Goal: Information Seeking & Learning: Learn about a topic

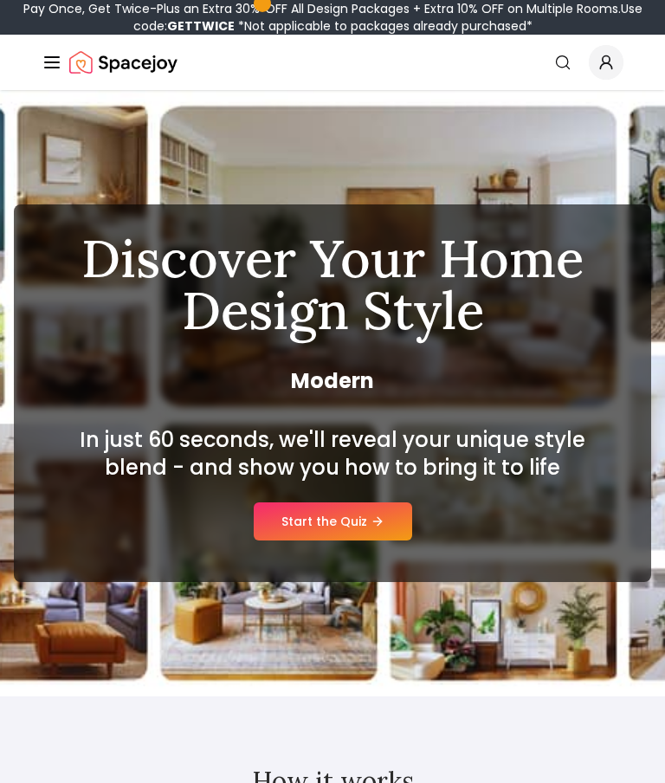
click at [353, 482] on div "In just 60 seconds, we'll reveal your unique style blend - and show you how to …" at bounding box center [332, 483] width 554 height 114
click at [315, 527] on link "Start the Quiz" at bounding box center [333, 521] width 159 height 38
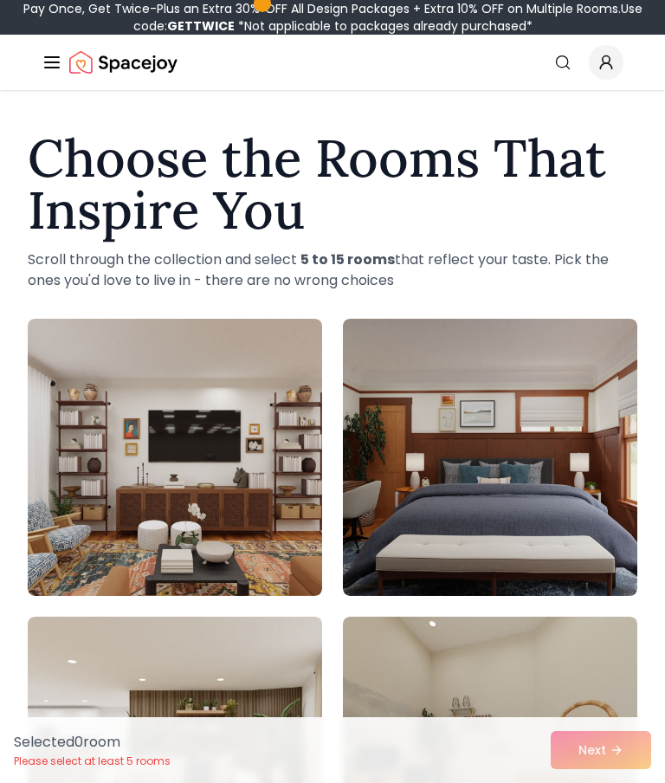
click at [121, 463] on img at bounding box center [175, 457] width 294 height 277
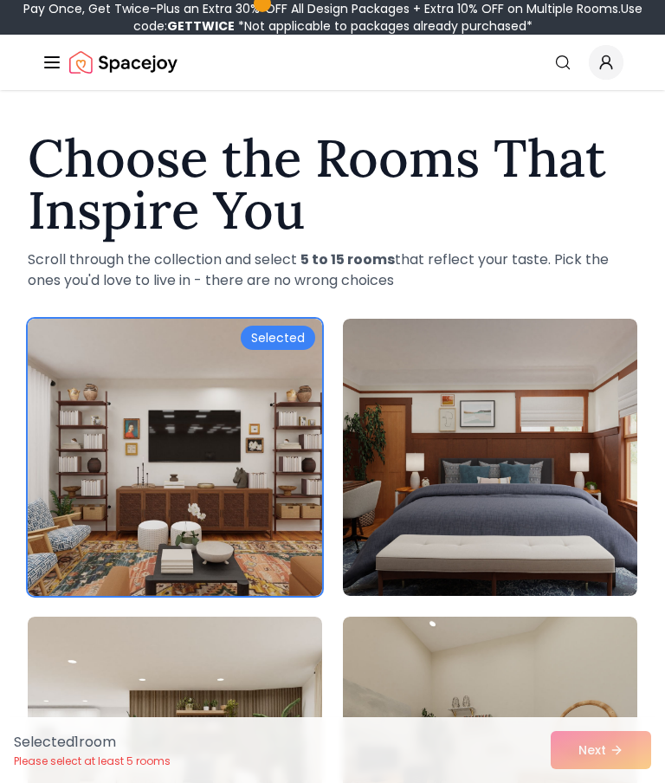
click at [528, 488] on img at bounding box center [490, 457] width 294 height 277
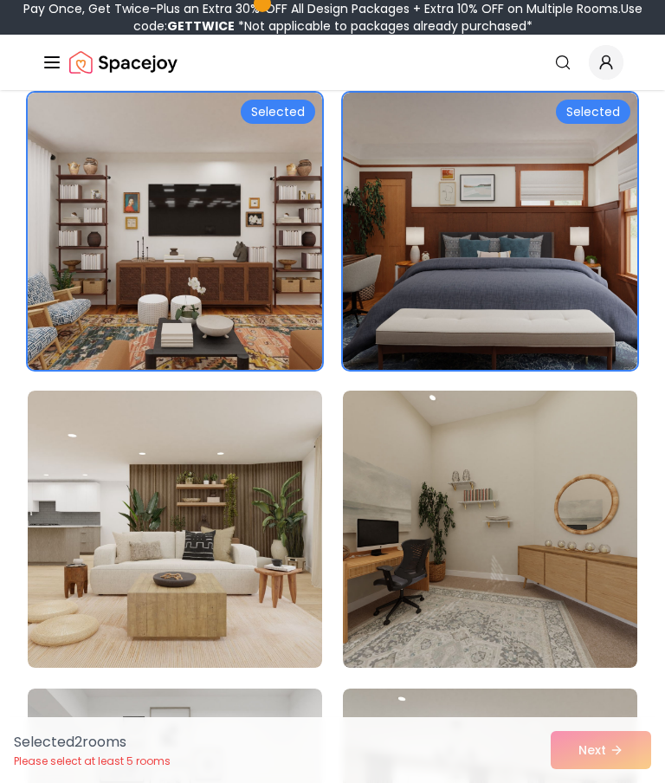
scroll to position [233, 0]
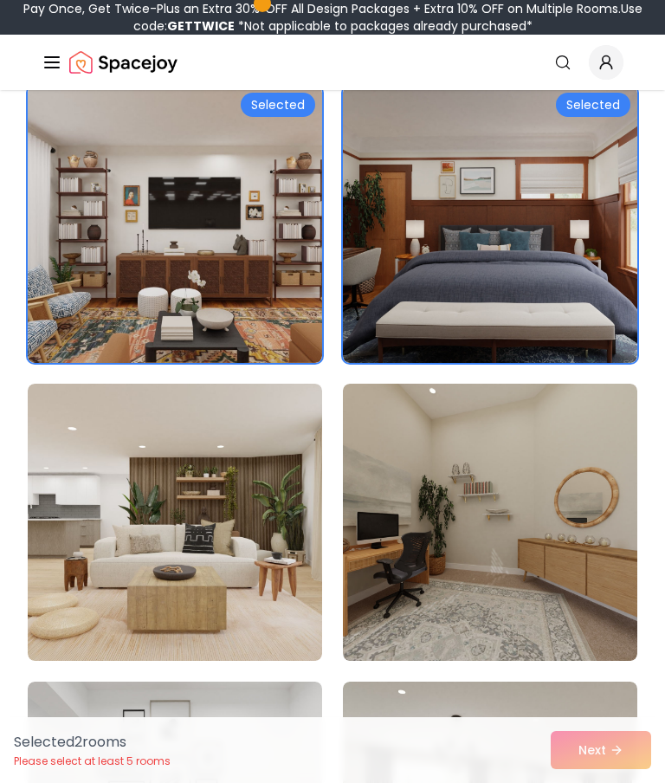
click at [223, 221] on img at bounding box center [175, 224] width 294 height 277
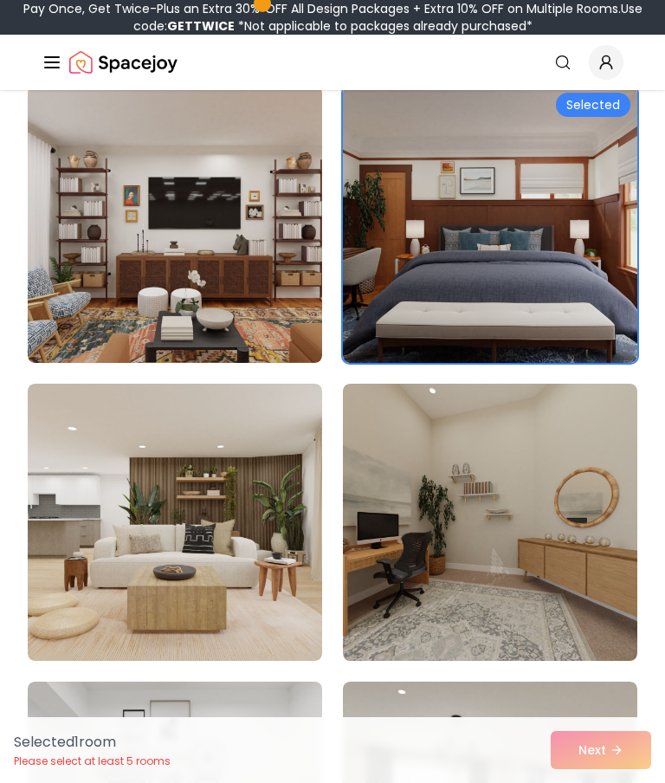
click at [566, 247] on img at bounding box center [490, 224] width 294 height 277
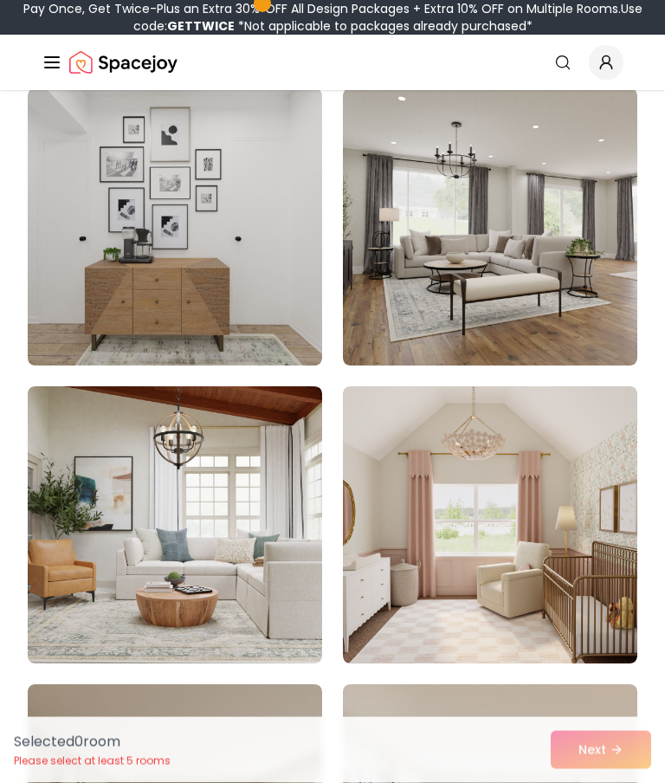
scroll to position [827, 0]
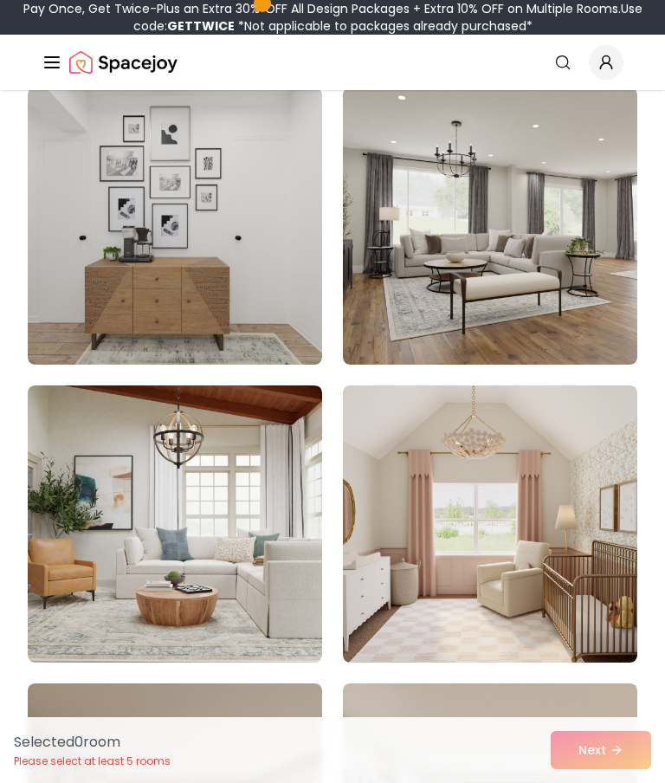
click at [514, 215] on img at bounding box center [490, 225] width 294 height 277
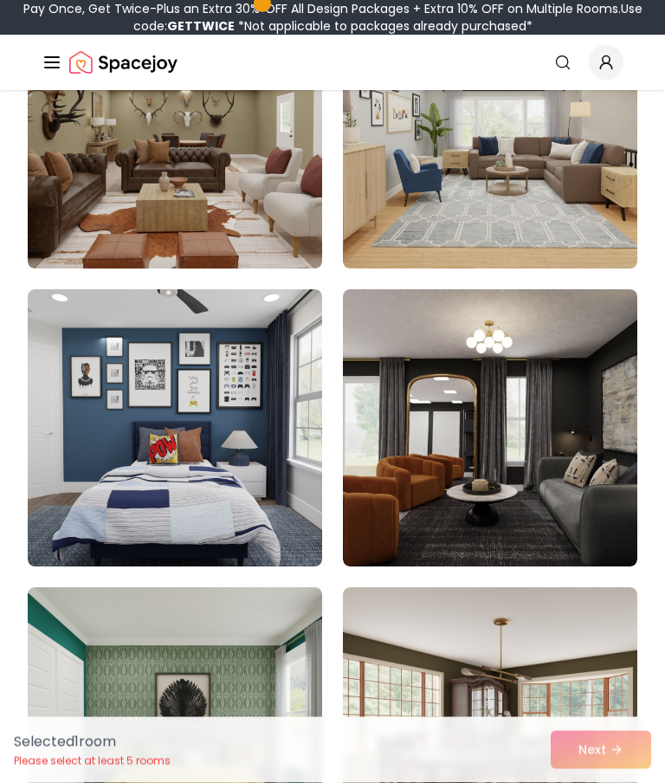
scroll to position [1526, 0]
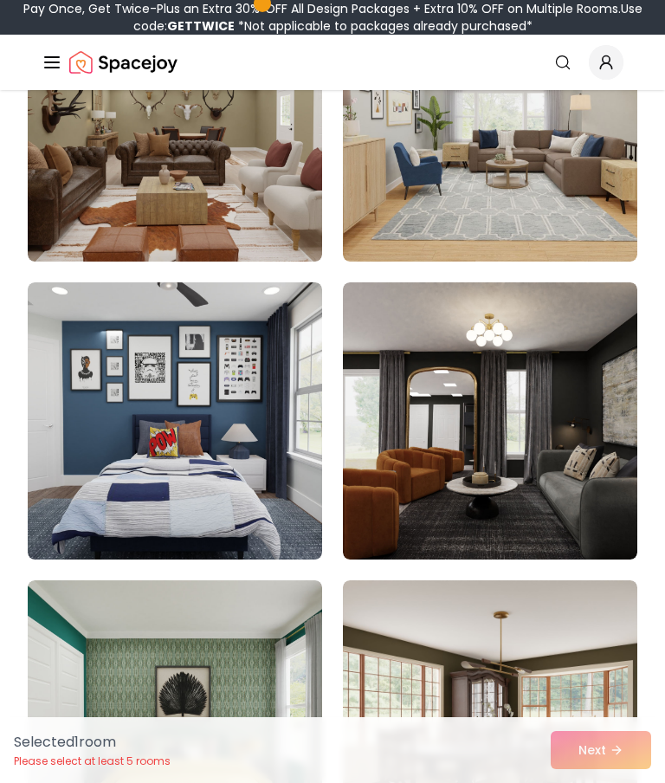
click at [505, 458] on img at bounding box center [490, 420] width 294 height 277
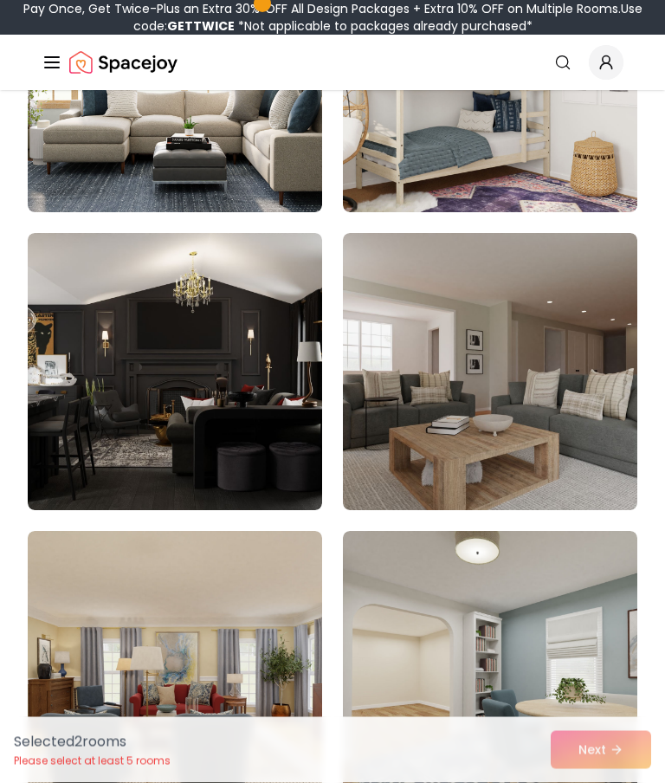
scroll to position [7535, 0]
click at [134, 394] on img at bounding box center [175, 371] width 294 height 277
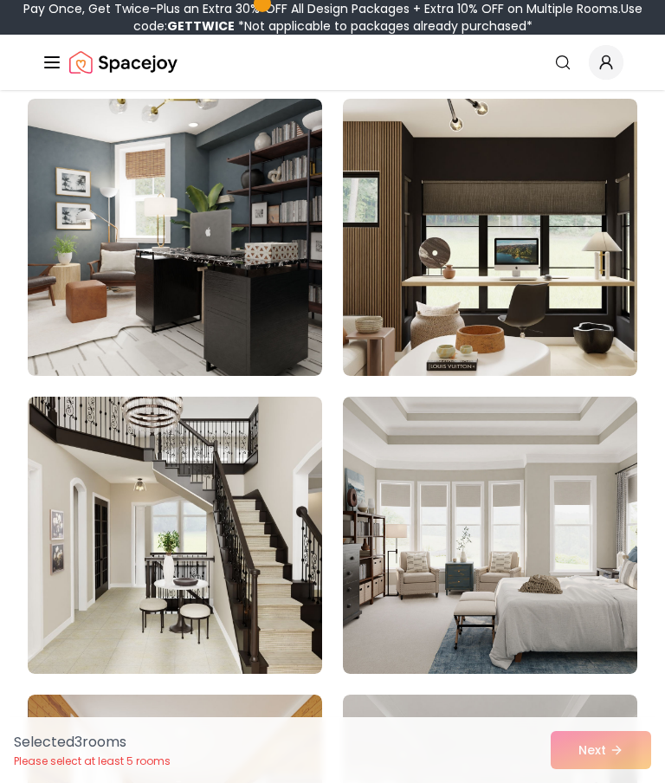
scroll to position [8866, 0]
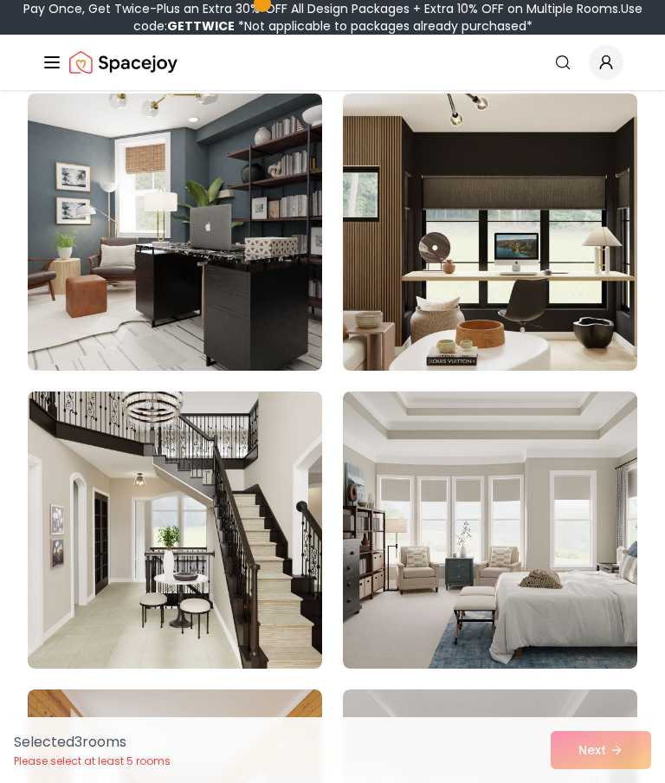
click at [117, 519] on img at bounding box center [175, 530] width 294 height 277
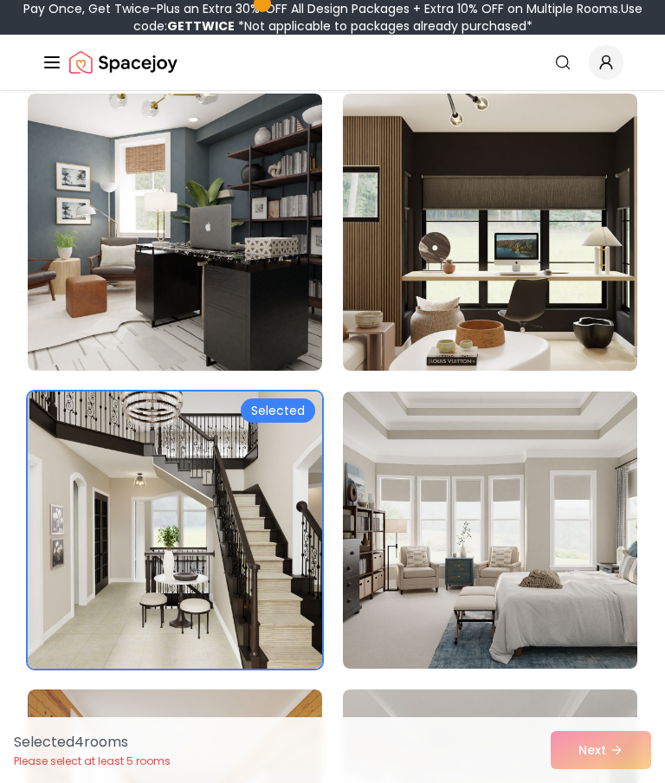
click at [575, 541] on img at bounding box center [490, 530] width 294 height 277
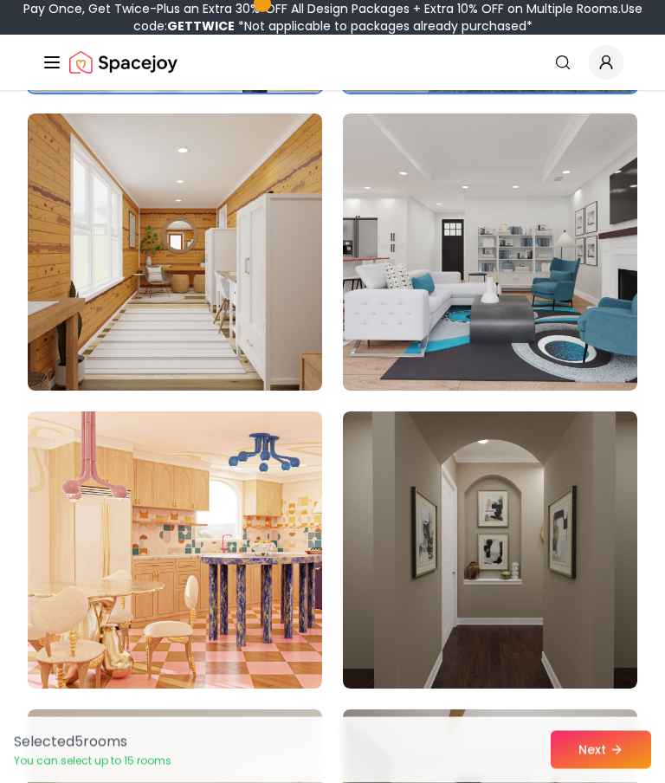
scroll to position [9442, 0]
click at [552, 572] on img at bounding box center [490, 549] width 294 height 277
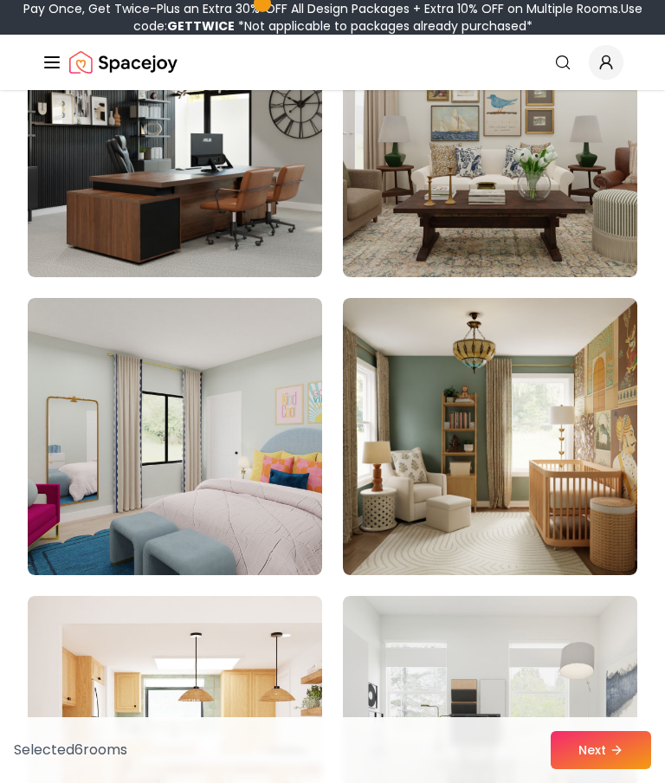
scroll to position [12536, 0]
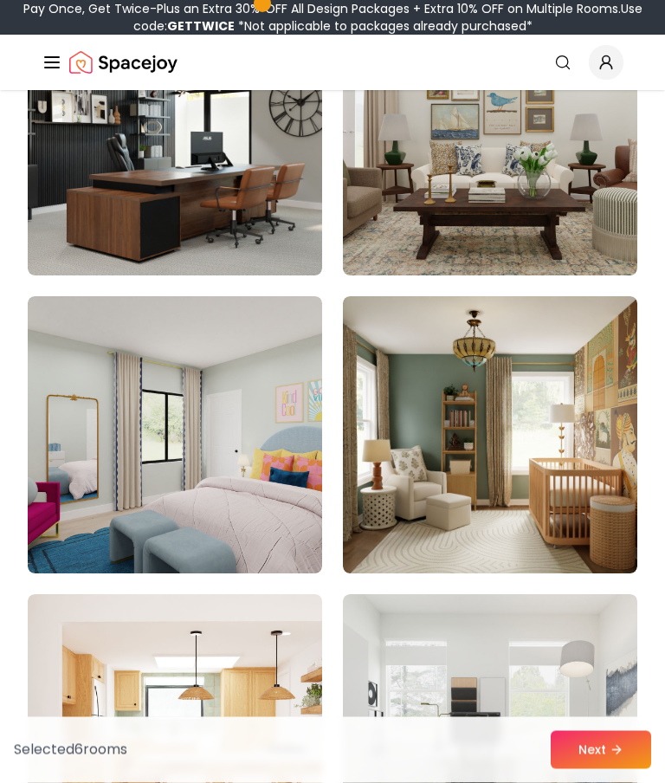
click at [623, 769] on button "Next" at bounding box center [601, 750] width 100 height 38
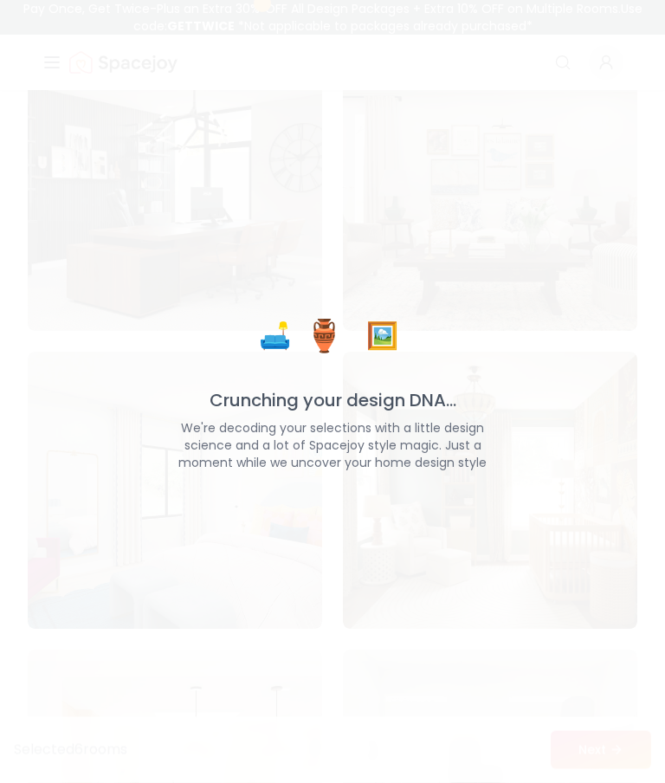
scroll to position [12537, 0]
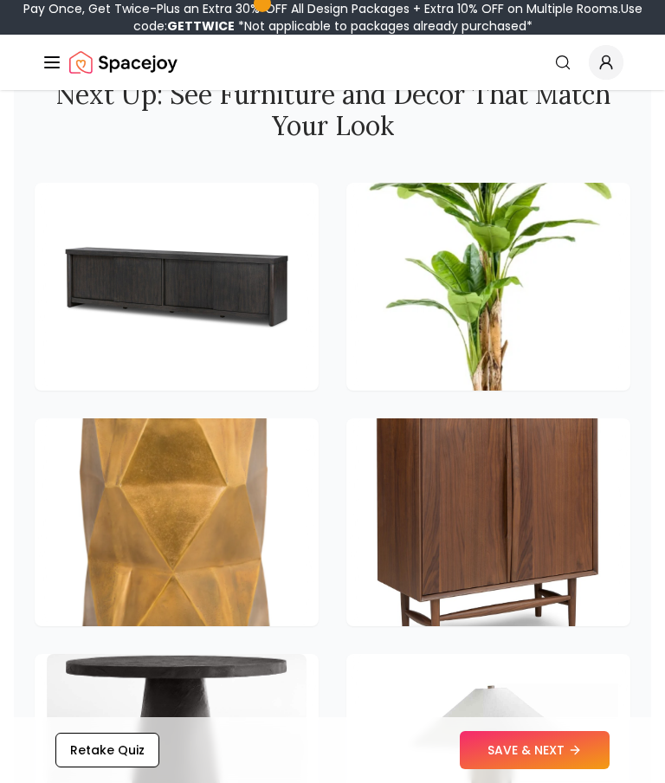
scroll to position [2145, 0]
